Goal: Task Accomplishment & Management: Complete application form

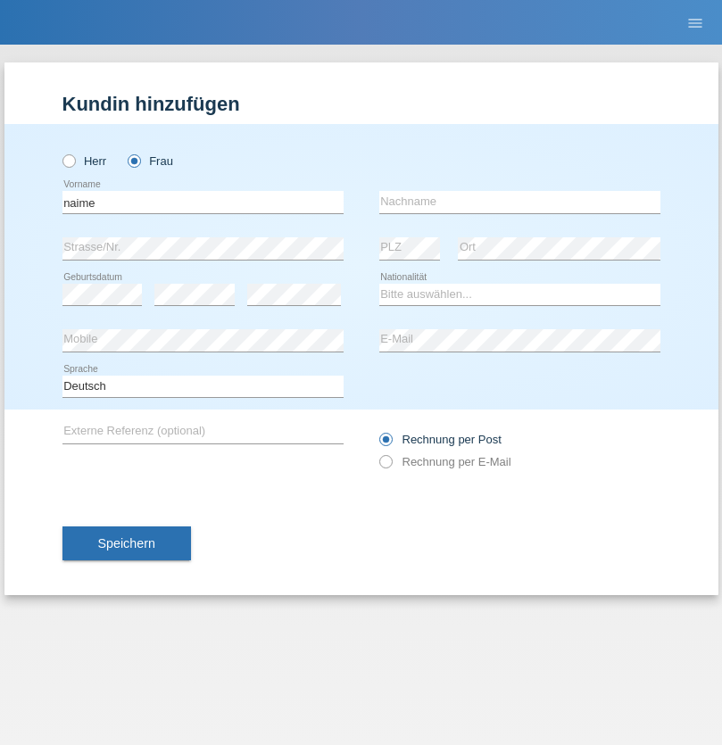
type input "naime"
click at [519, 202] on input "text" at bounding box center [519, 202] width 281 height 22
type input "llugiqi"
select select "CH"
radio input "true"
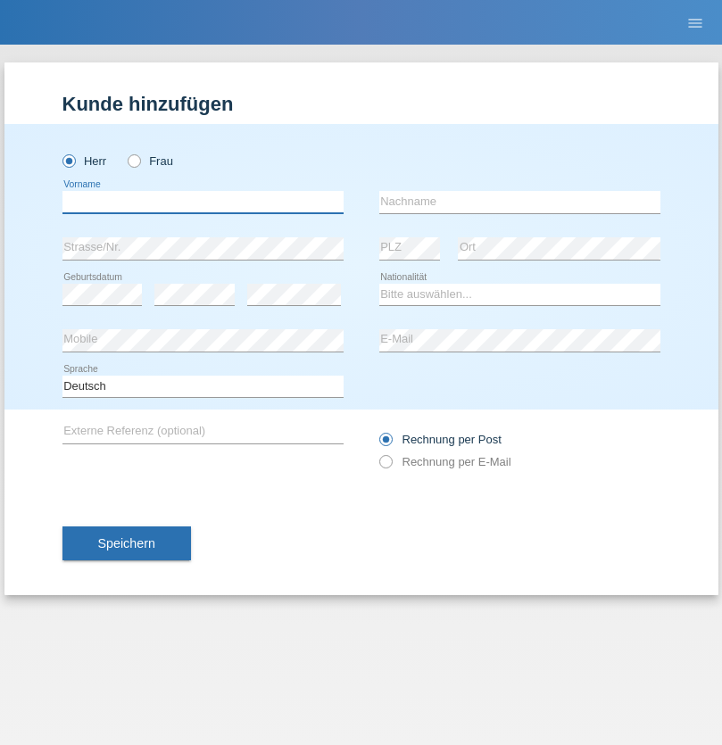
click at [202, 202] on input "text" at bounding box center [202, 202] width 281 height 22
type input "Bilalli"
click at [519, 202] on input "text" at bounding box center [519, 202] width 281 height 22
type input "Milazim"
select select "XK"
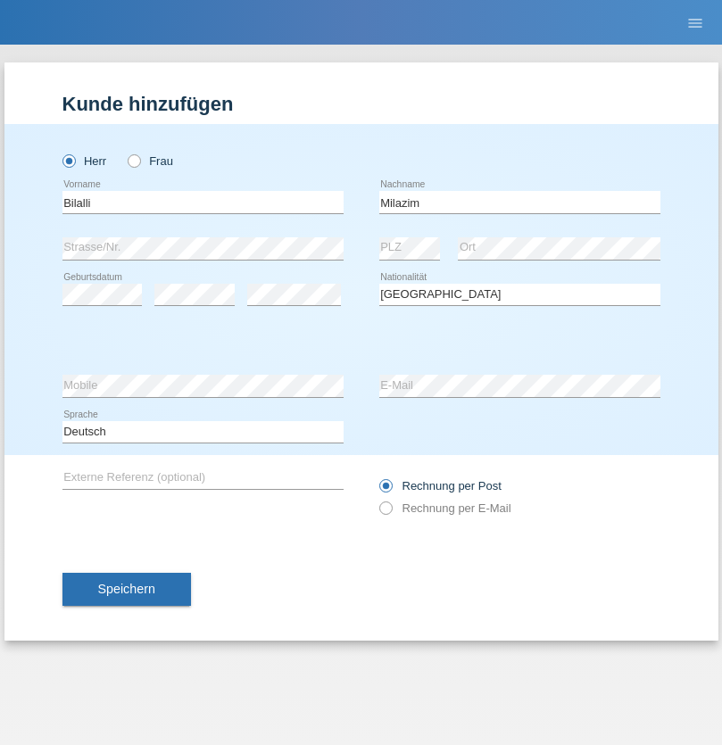
select select "C"
select select "20"
select select "11"
select select "1968"
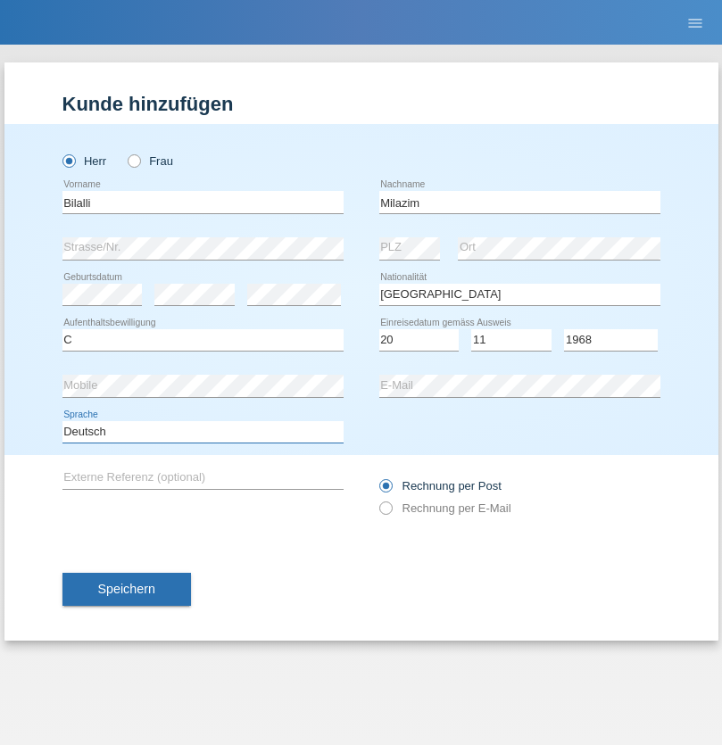
select select "en"
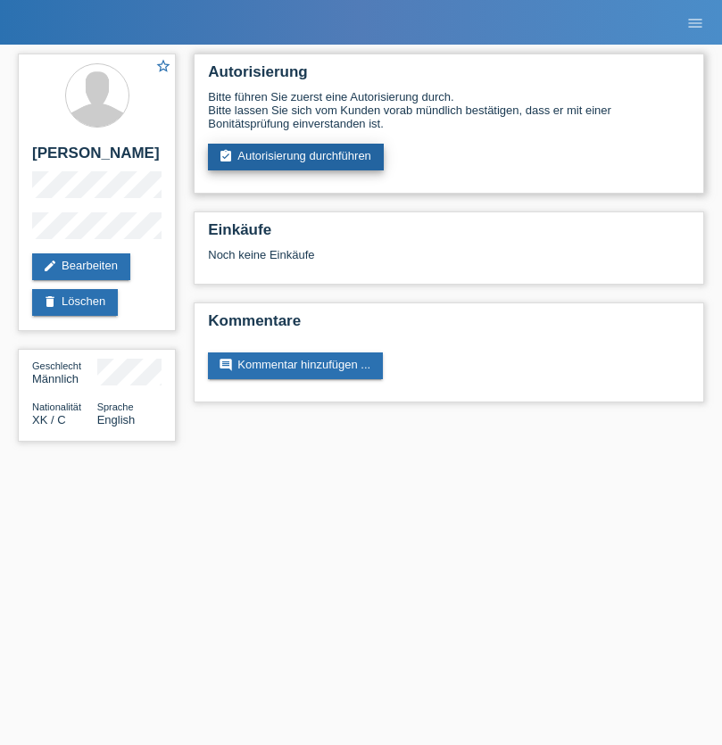
click at [296, 157] on link "assignment_turned_in Autorisierung durchführen" at bounding box center [296, 157] width 176 height 27
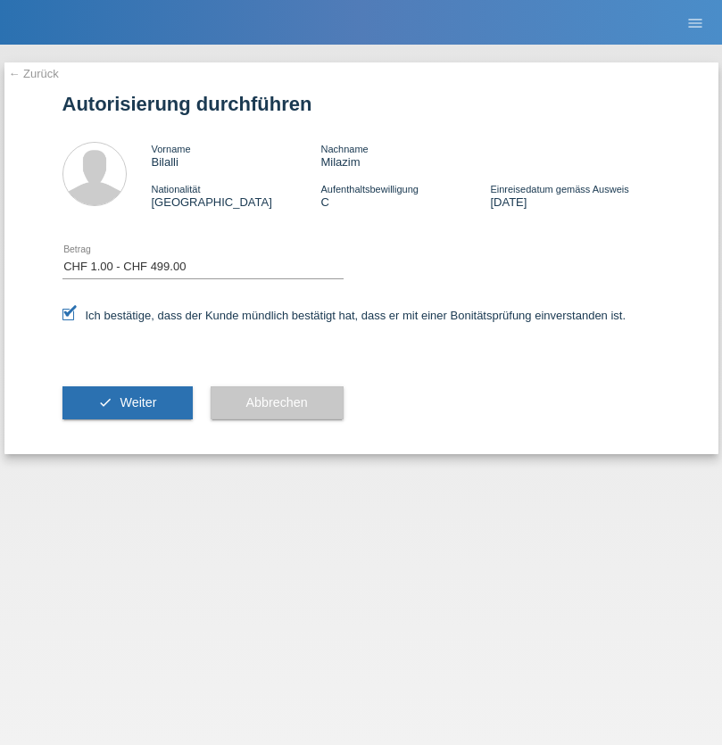
select select "1"
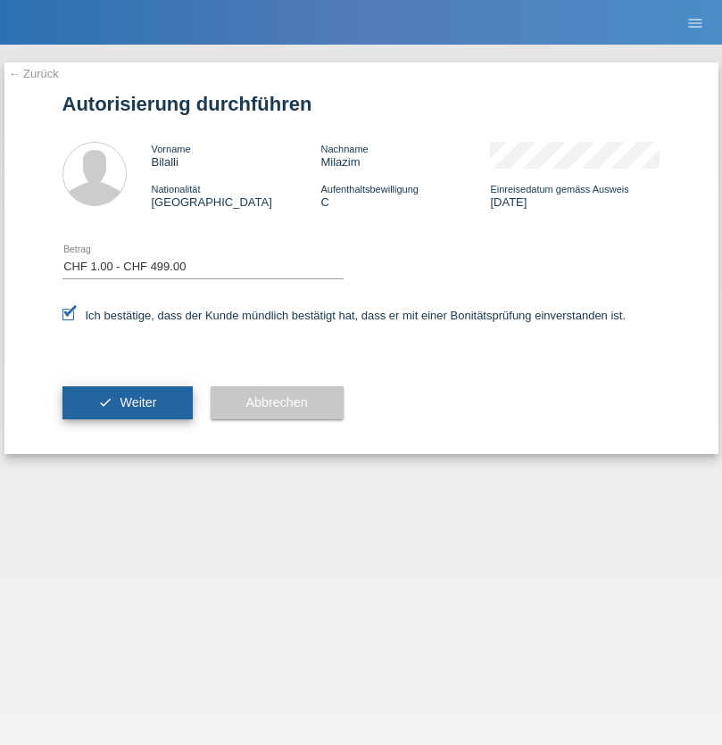
click at [127, 402] on span "Weiter" at bounding box center [138, 402] width 37 height 14
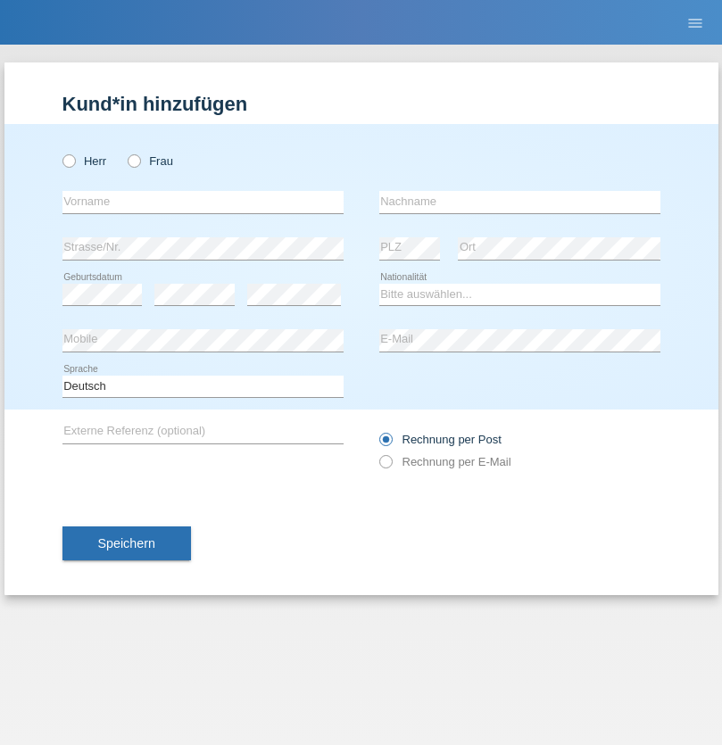
radio input "true"
click at [202, 202] on input "text" at bounding box center [202, 202] width 281 height 22
type input "Bogomil"
click at [519, 202] on input "text" at bounding box center [519, 202] width 281 height 22
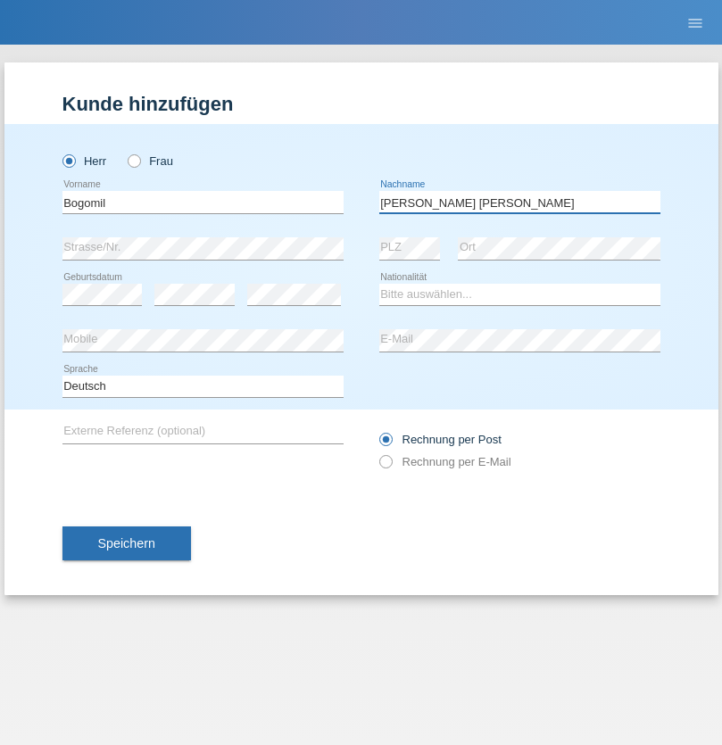
type input "[PERSON_NAME] [PERSON_NAME]"
select select "BG"
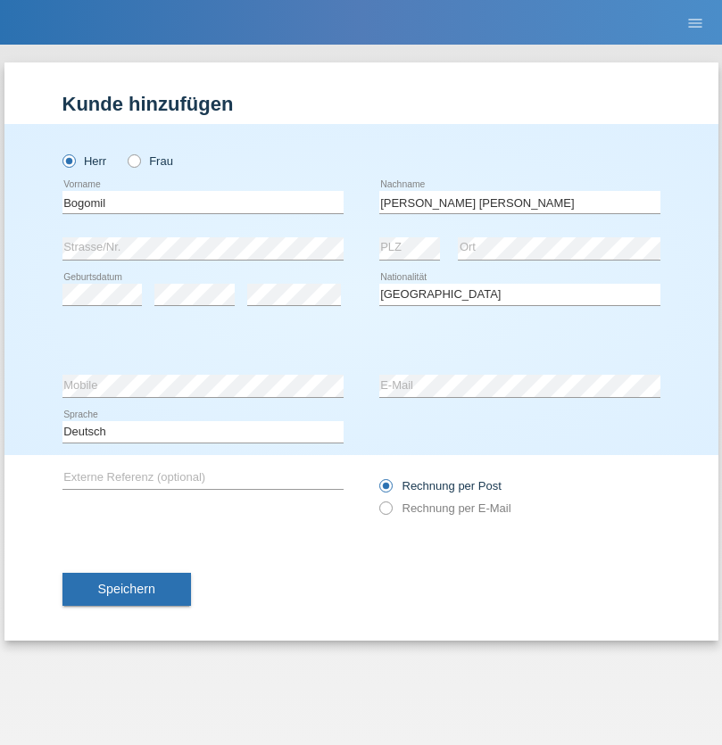
select select "C"
select select "30"
select select "04"
select select "2021"
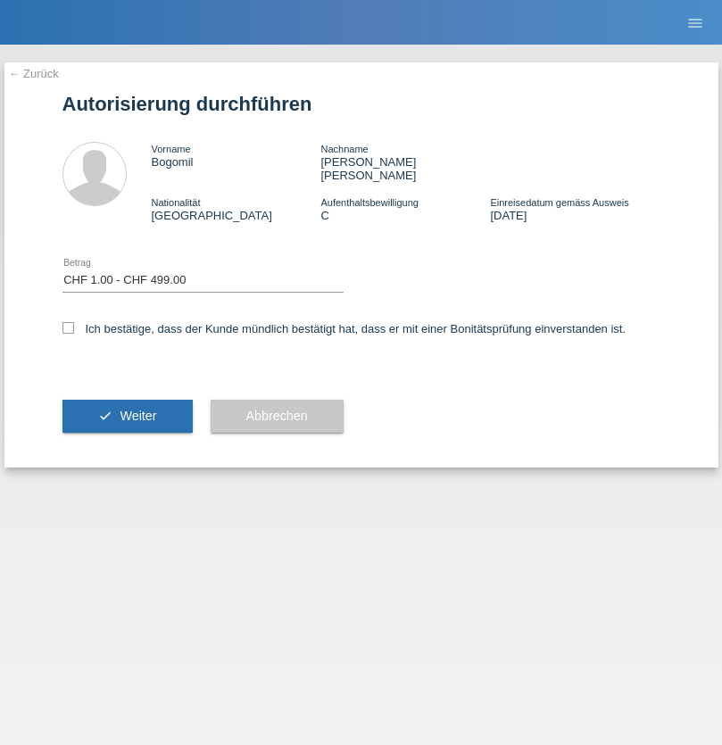
select select "1"
checkbox input "true"
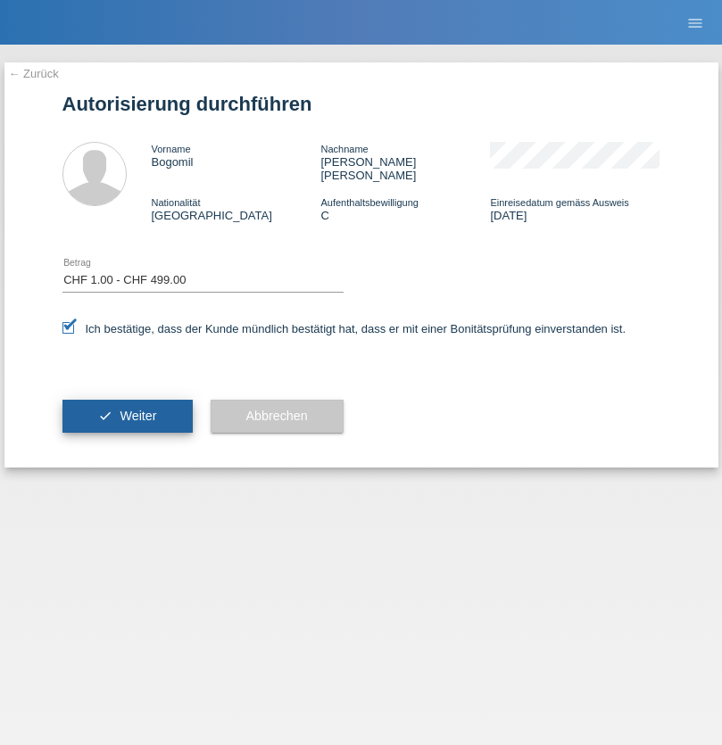
click at [127, 409] on span "Weiter" at bounding box center [138, 416] width 37 height 14
